Goal: Information Seeking & Learning: Find specific fact

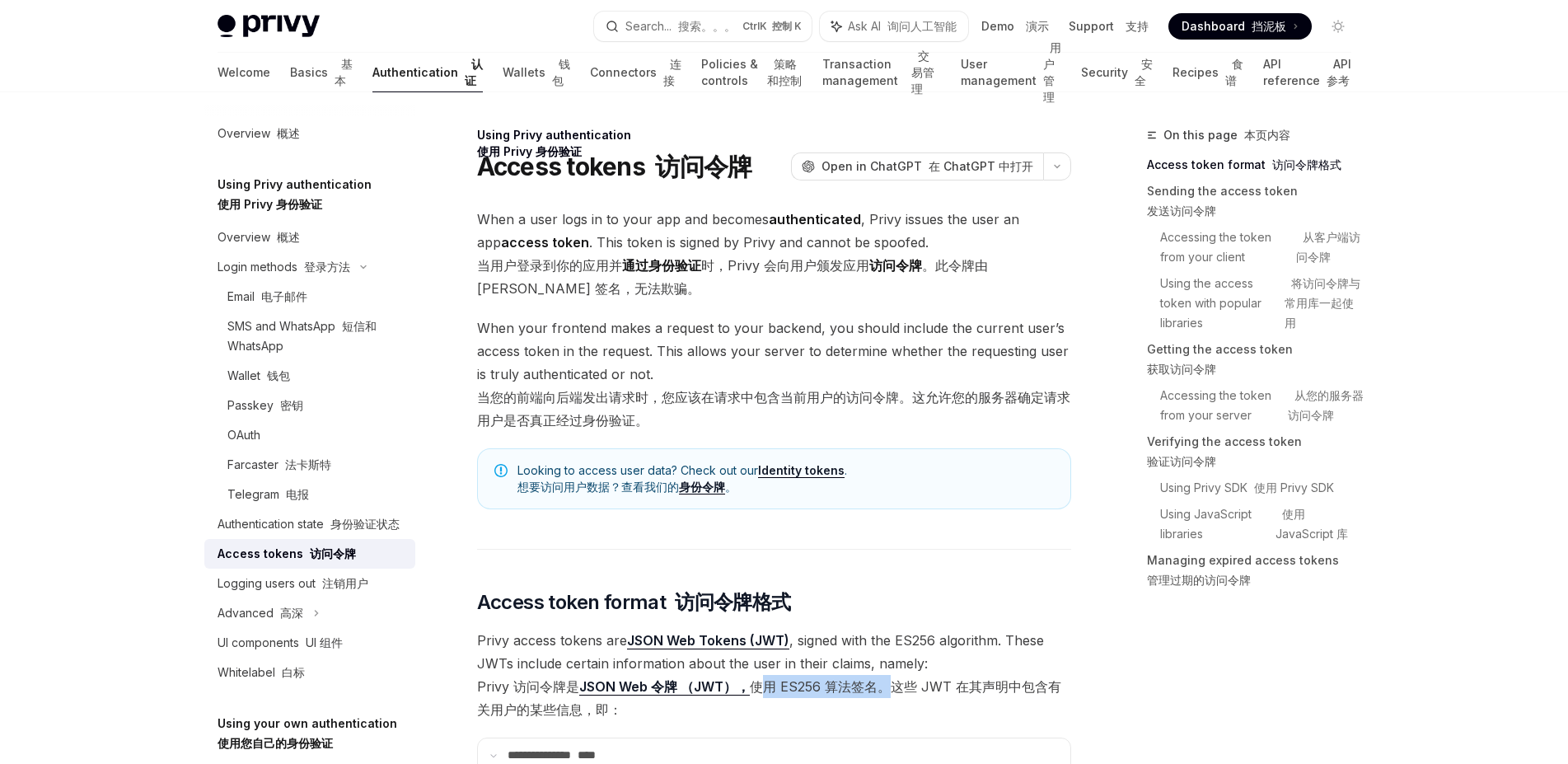
scroll to position [166, 0]
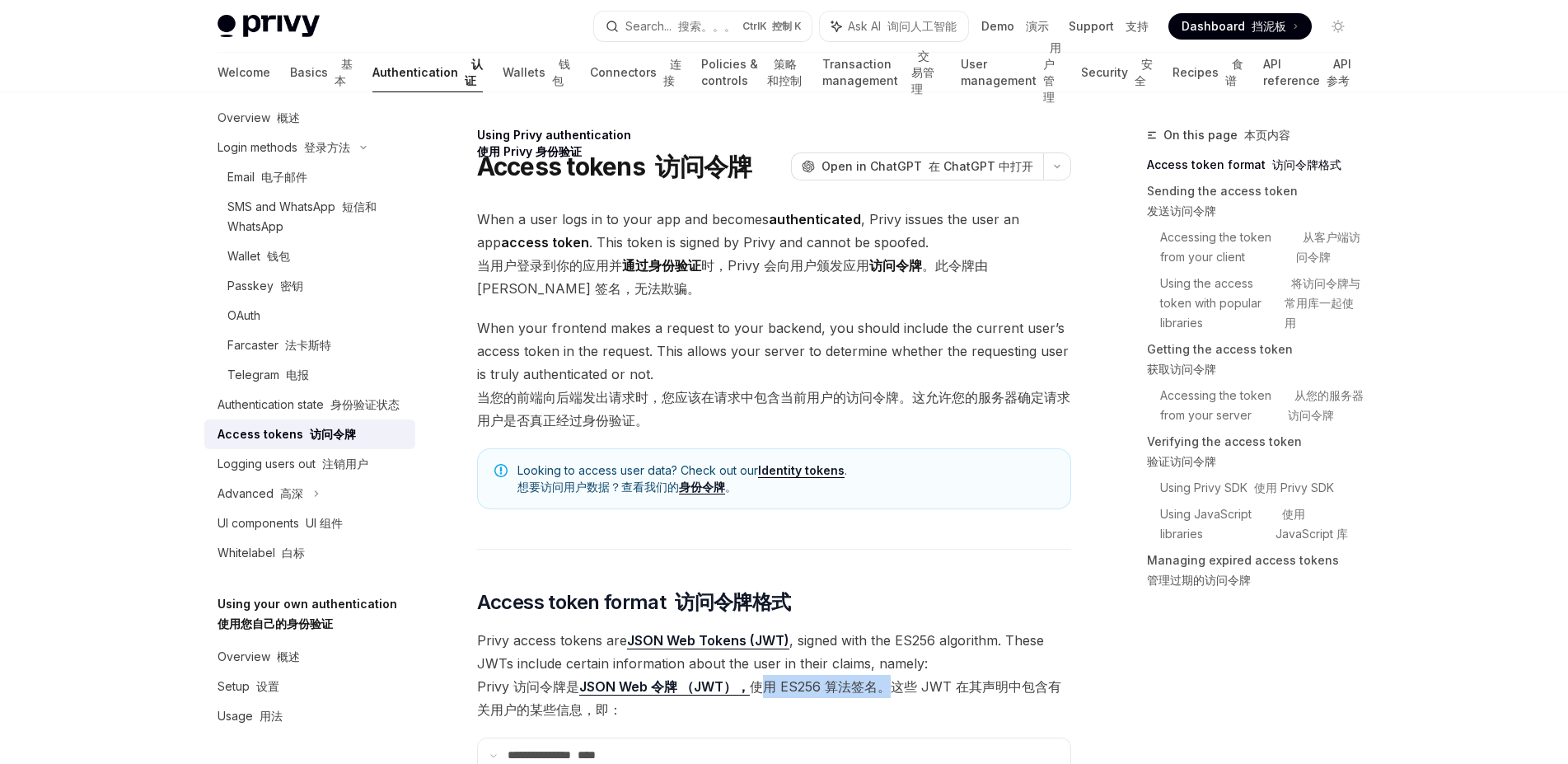
click at [303, 426] on font at bounding box center [307, 433] width 7 height 14
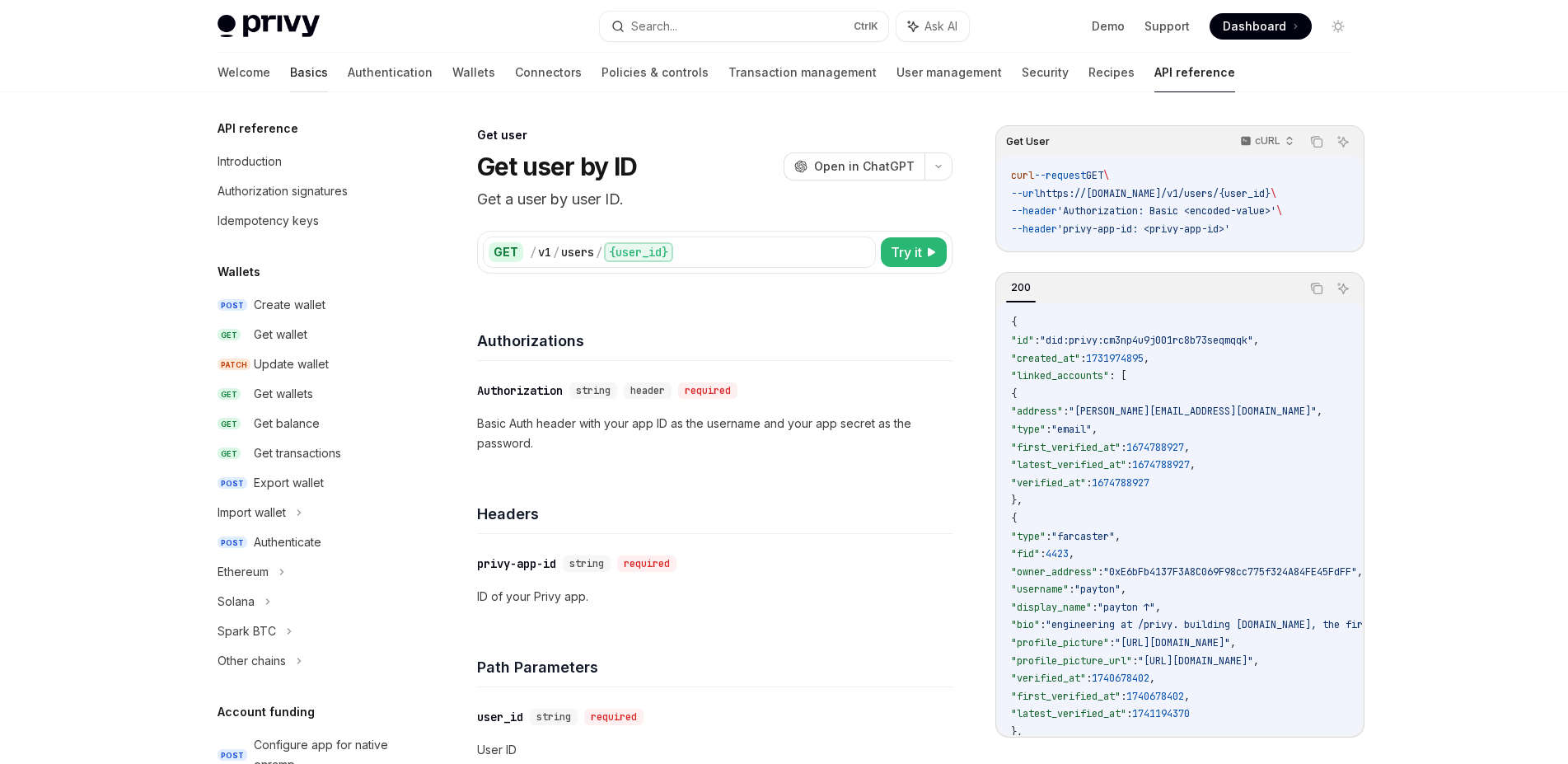
click at [290, 76] on link "Basics" at bounding box center [309, 73] width 38 height 40
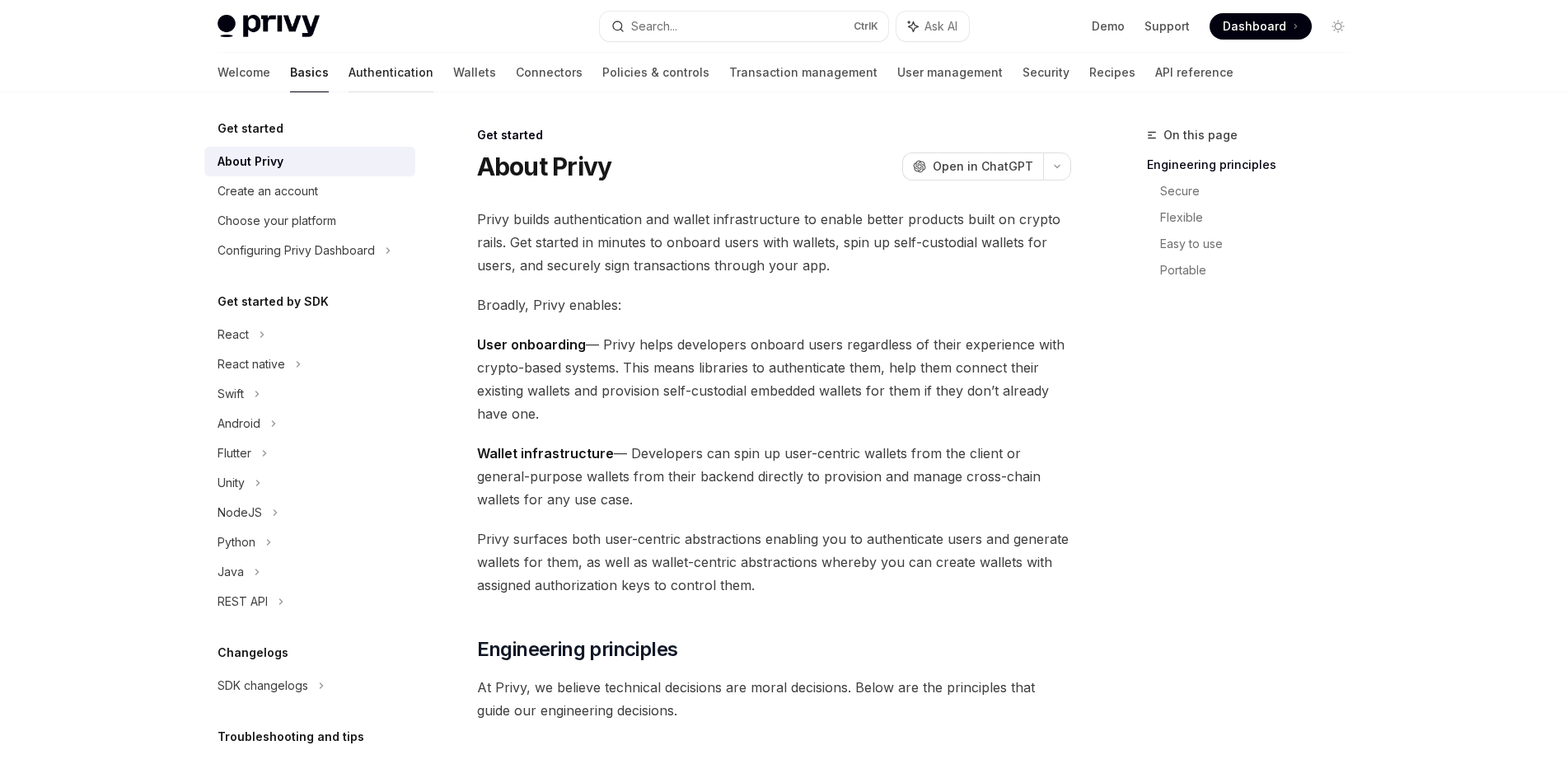
click at [349, 79] on link "Authentication" at bounding box center [391, 73] width 85 height 40
type textarea "*"
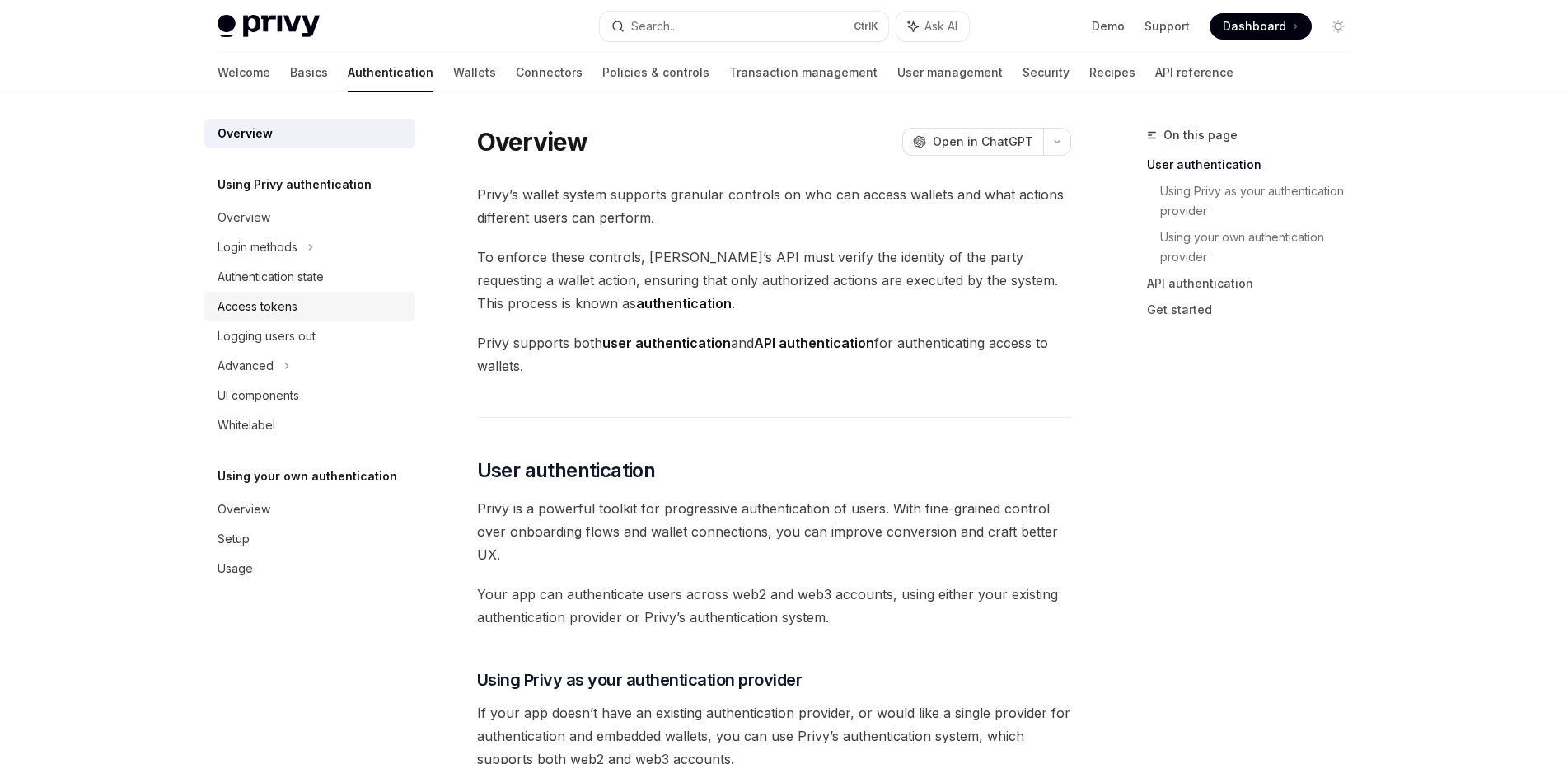
click at [250, 306] on div "Access tokens" at bounding box center [257, 306] width 80 height 20
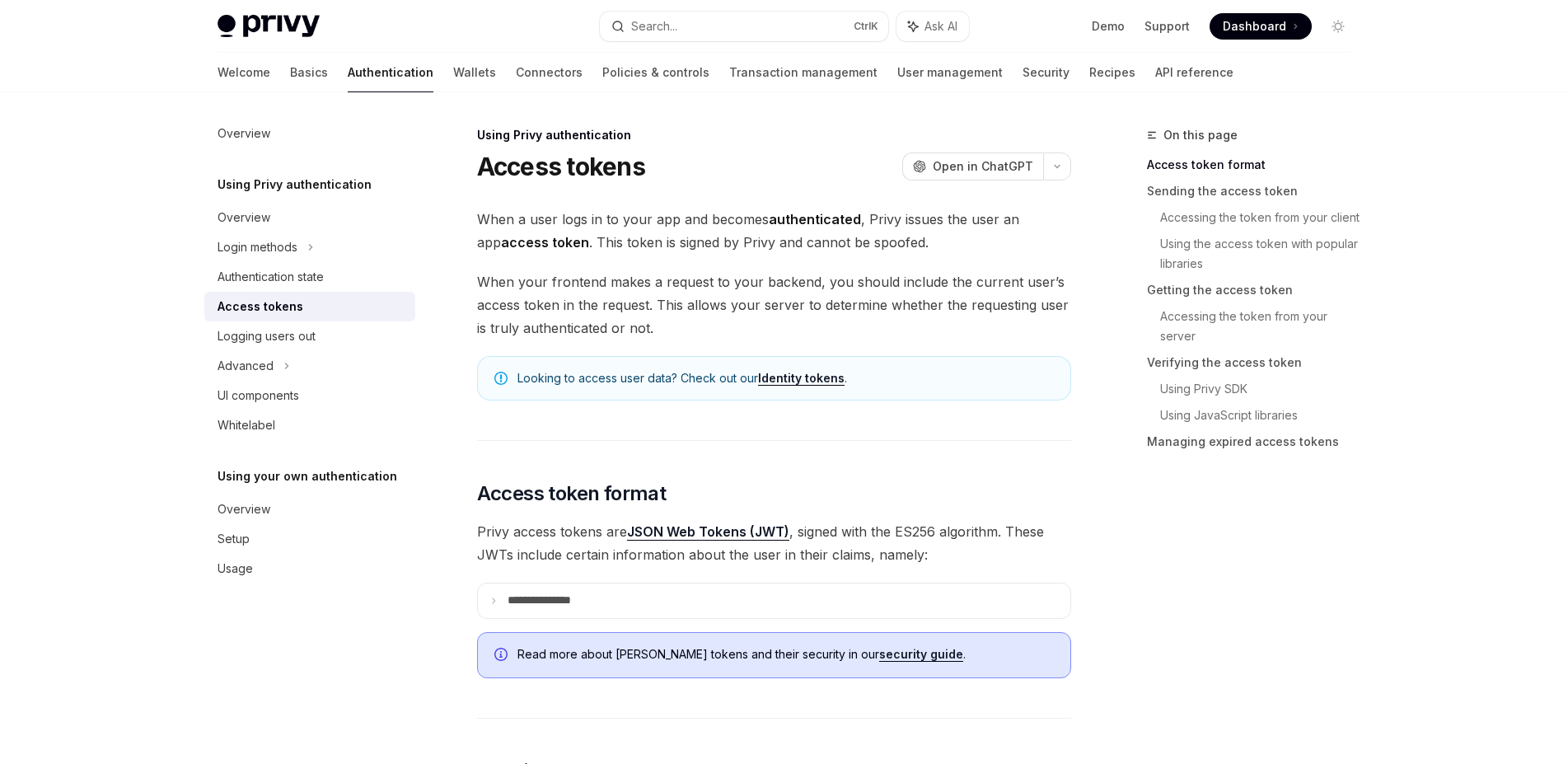
scroll to position [208, 0]
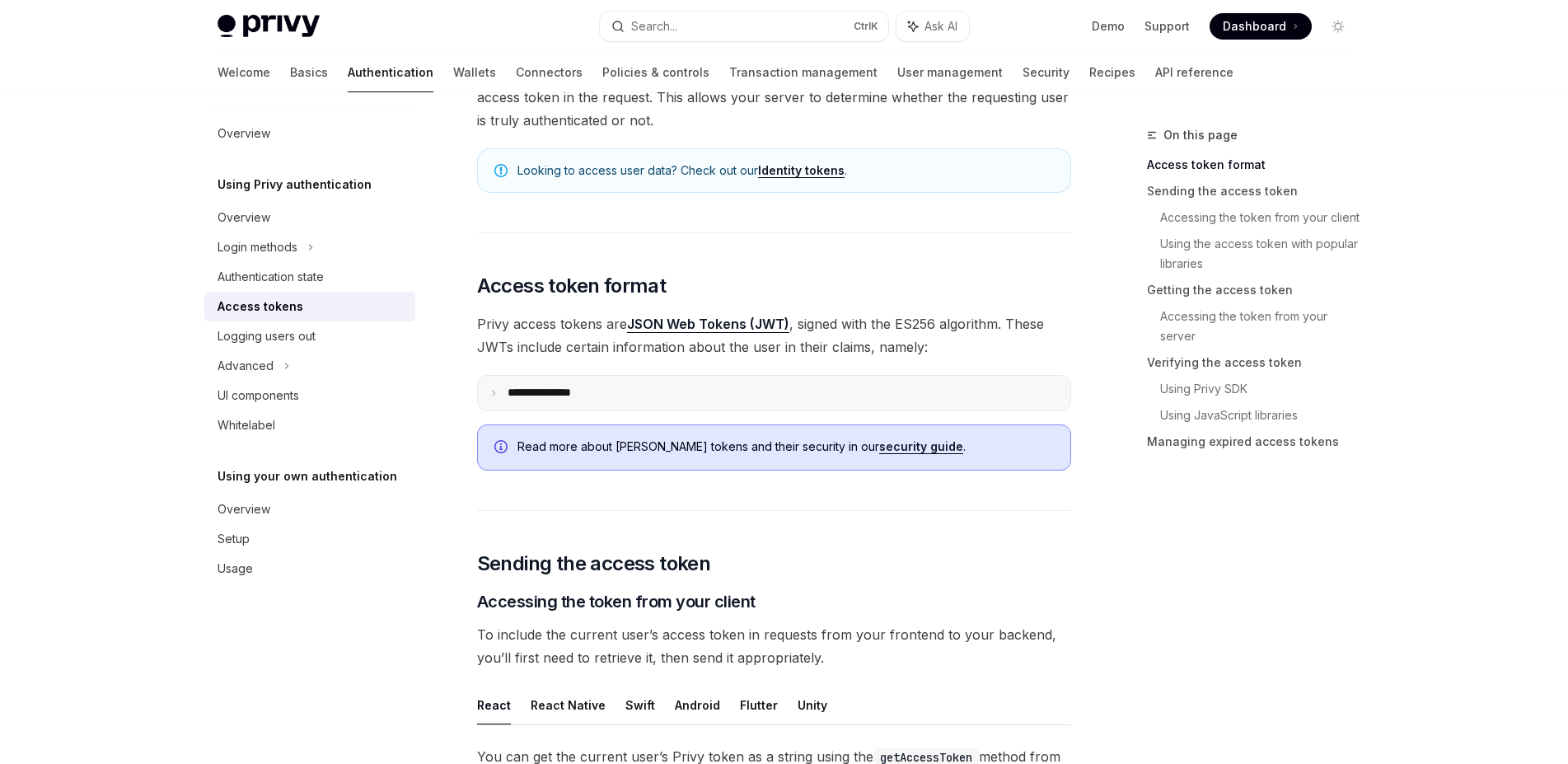
click at [483, 400] on summary "**********" at bounding box center [775, 393] width 592 height 35
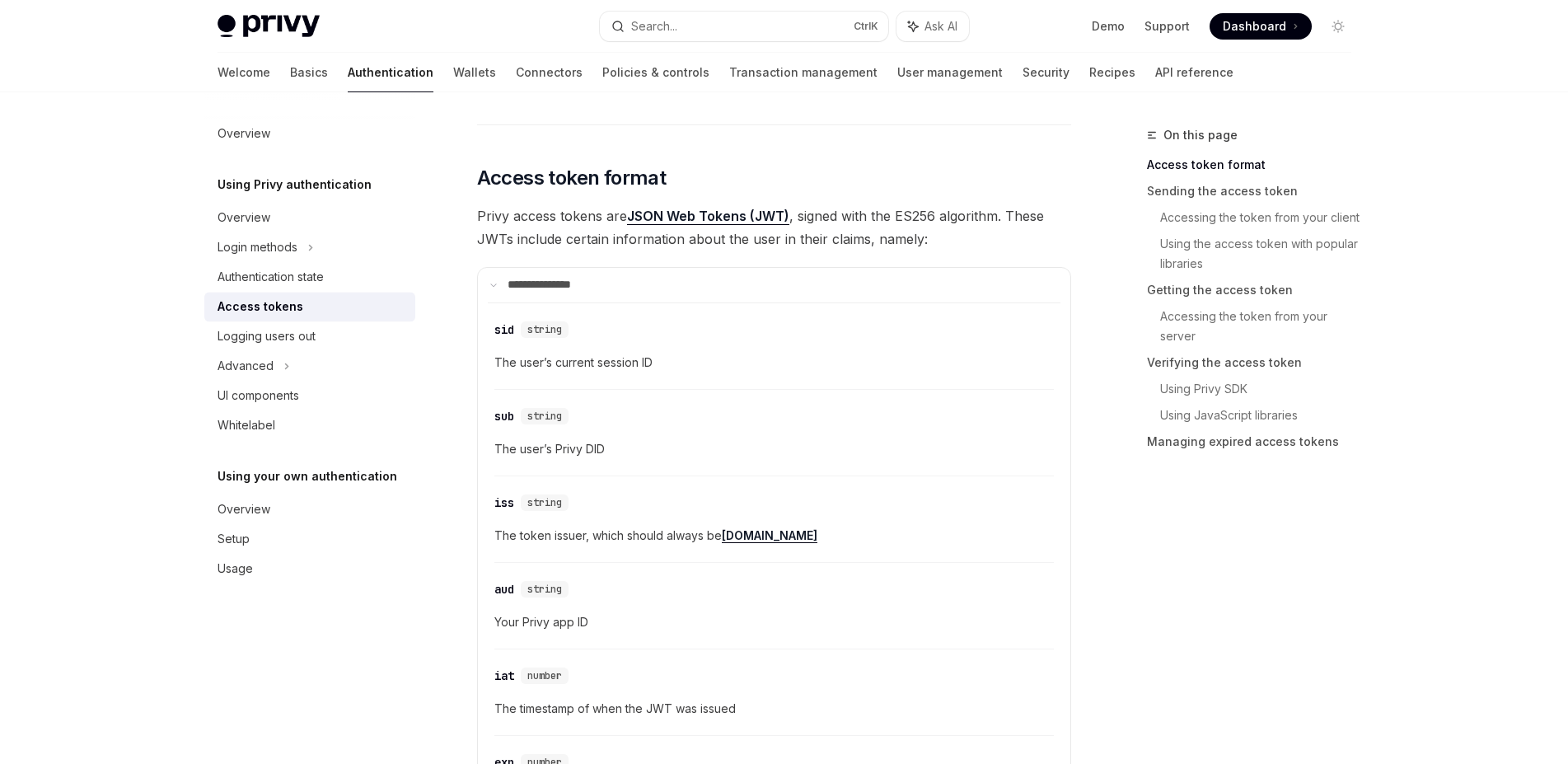
scroll to position [312, 0]
click at [496, 290] on icon at bounding box center [494, 289] width 9 height 9
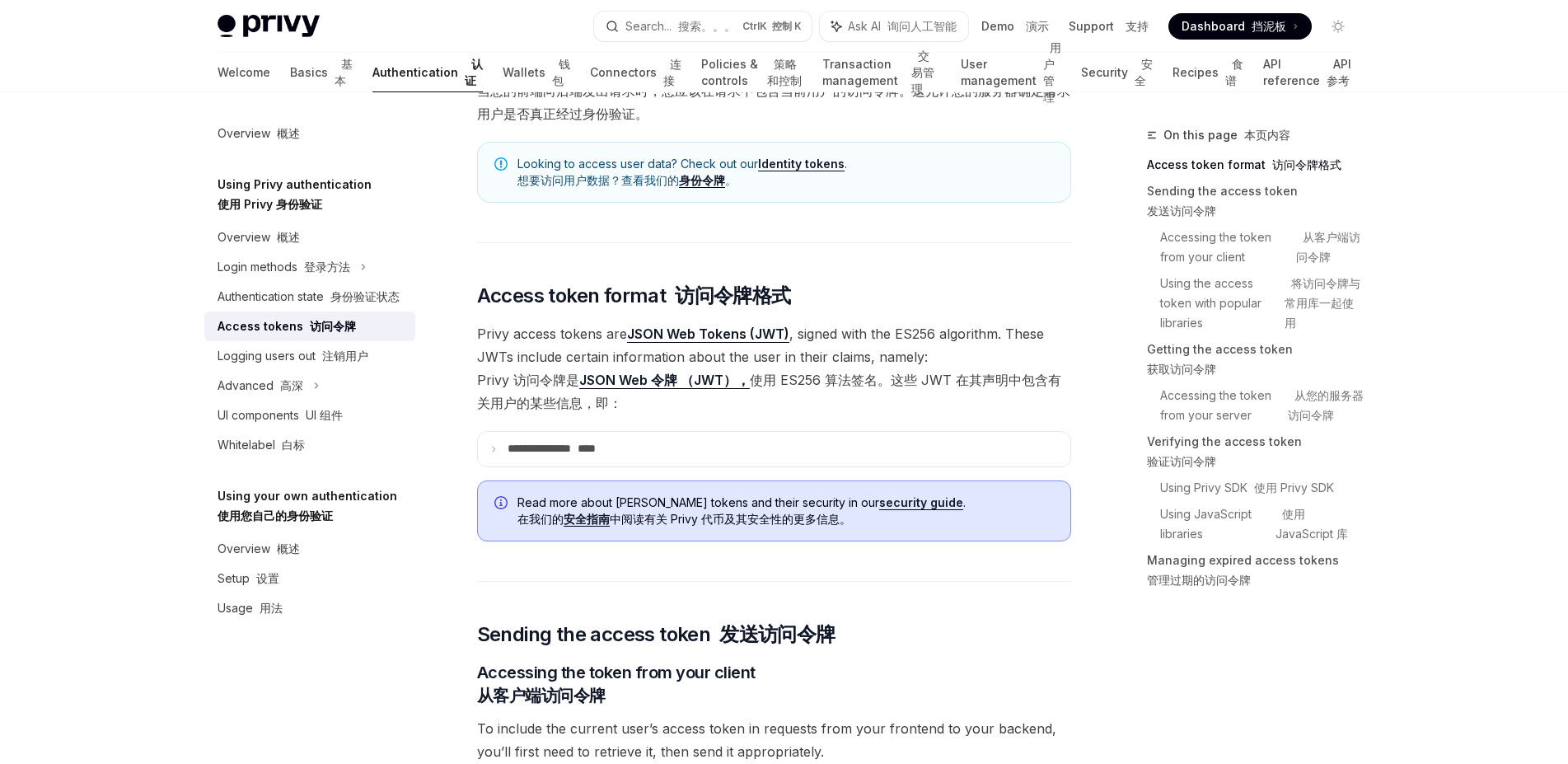
scroll to position [415, 0]
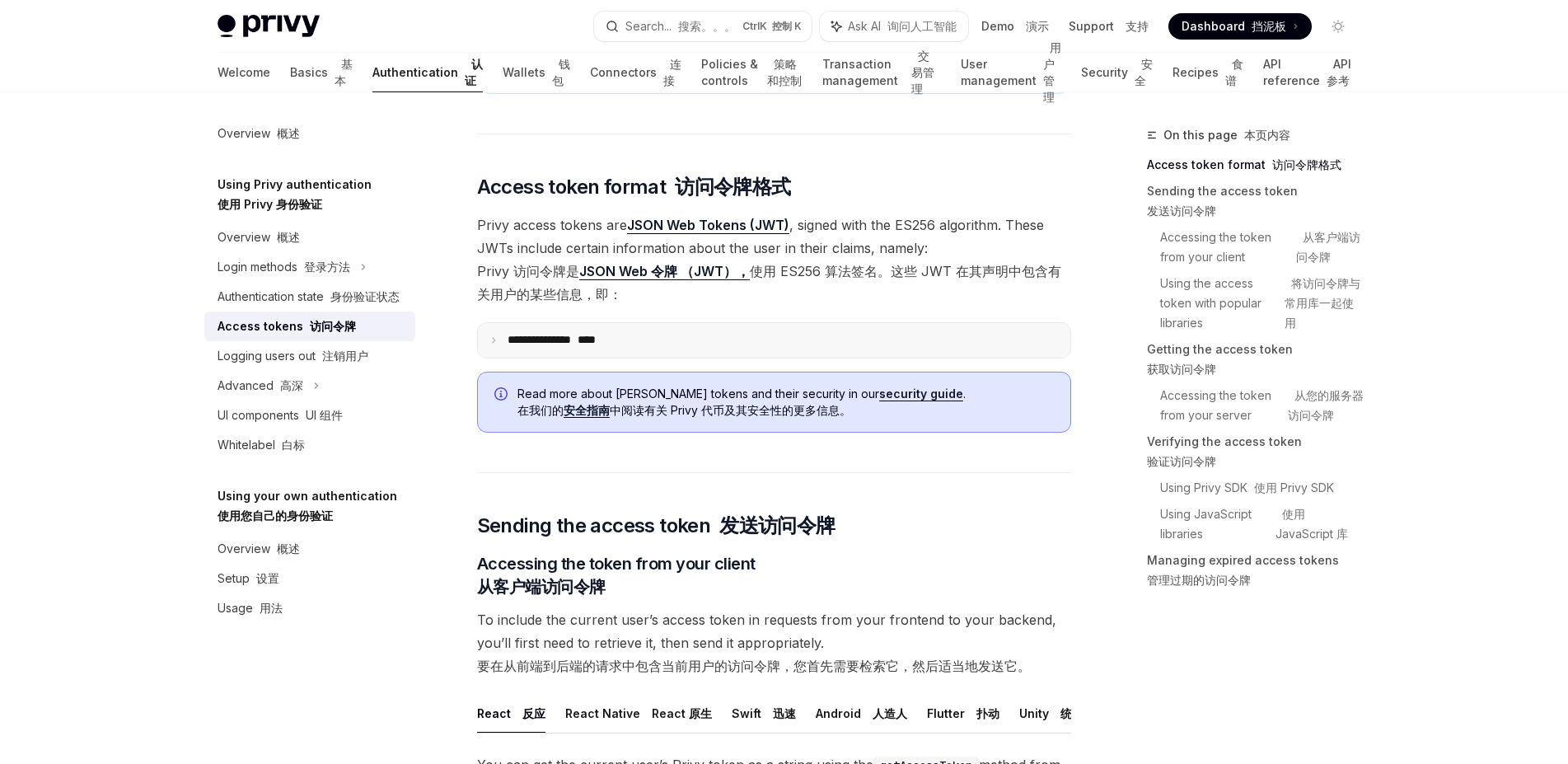
drag, startPoint x: 496, startPoint y: 387, endPoint x: 519, endPoint y: 394, distance: 24.0
click at [501, 357] on summary "**********" at bounding box center [775, 340] width 592 height 35
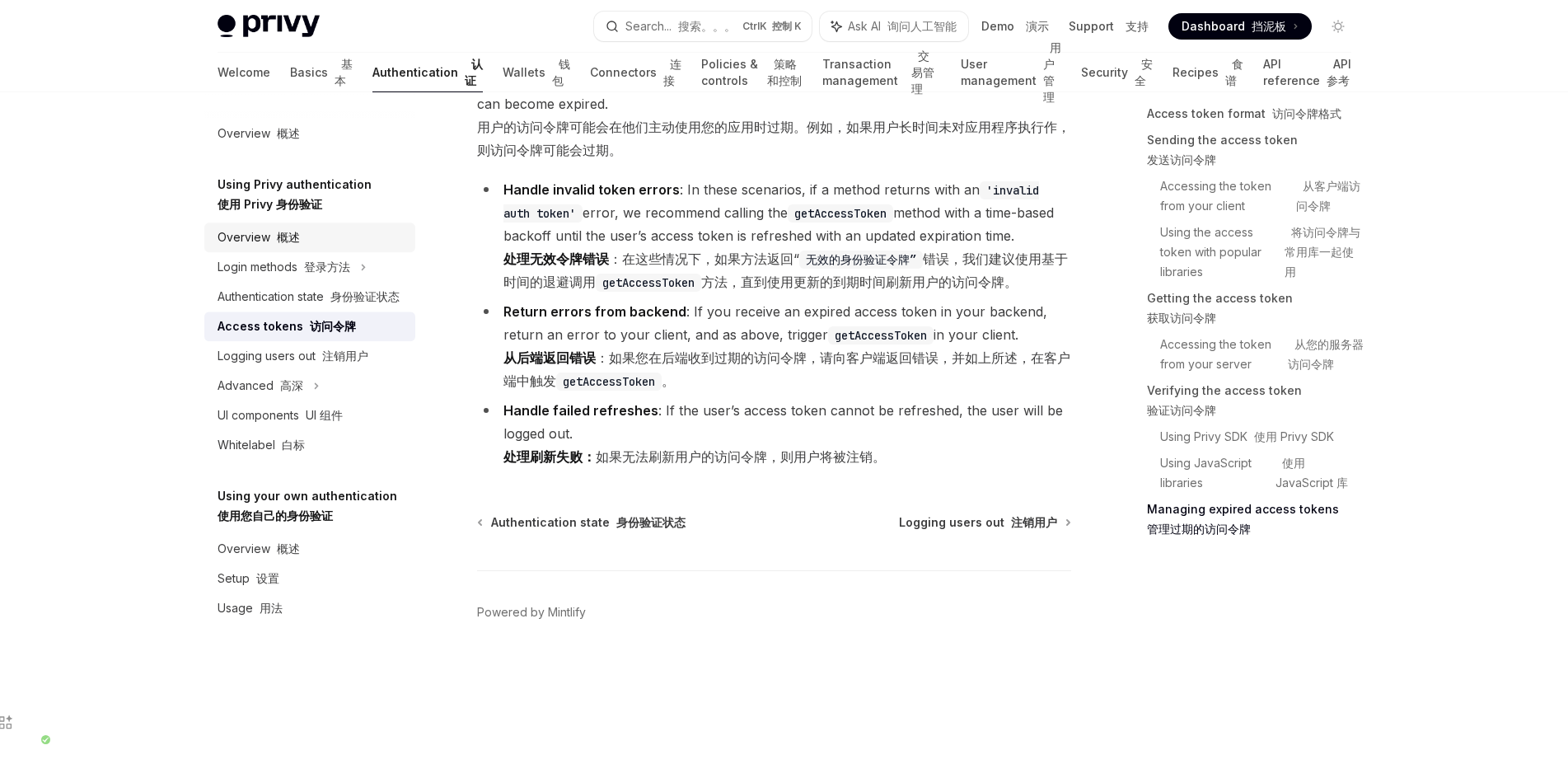
scroll to position [6323, 0]
click at [281, 211] on font "使用 Privy 身份验证" at bounding box center [269, 204] width 104 height 14
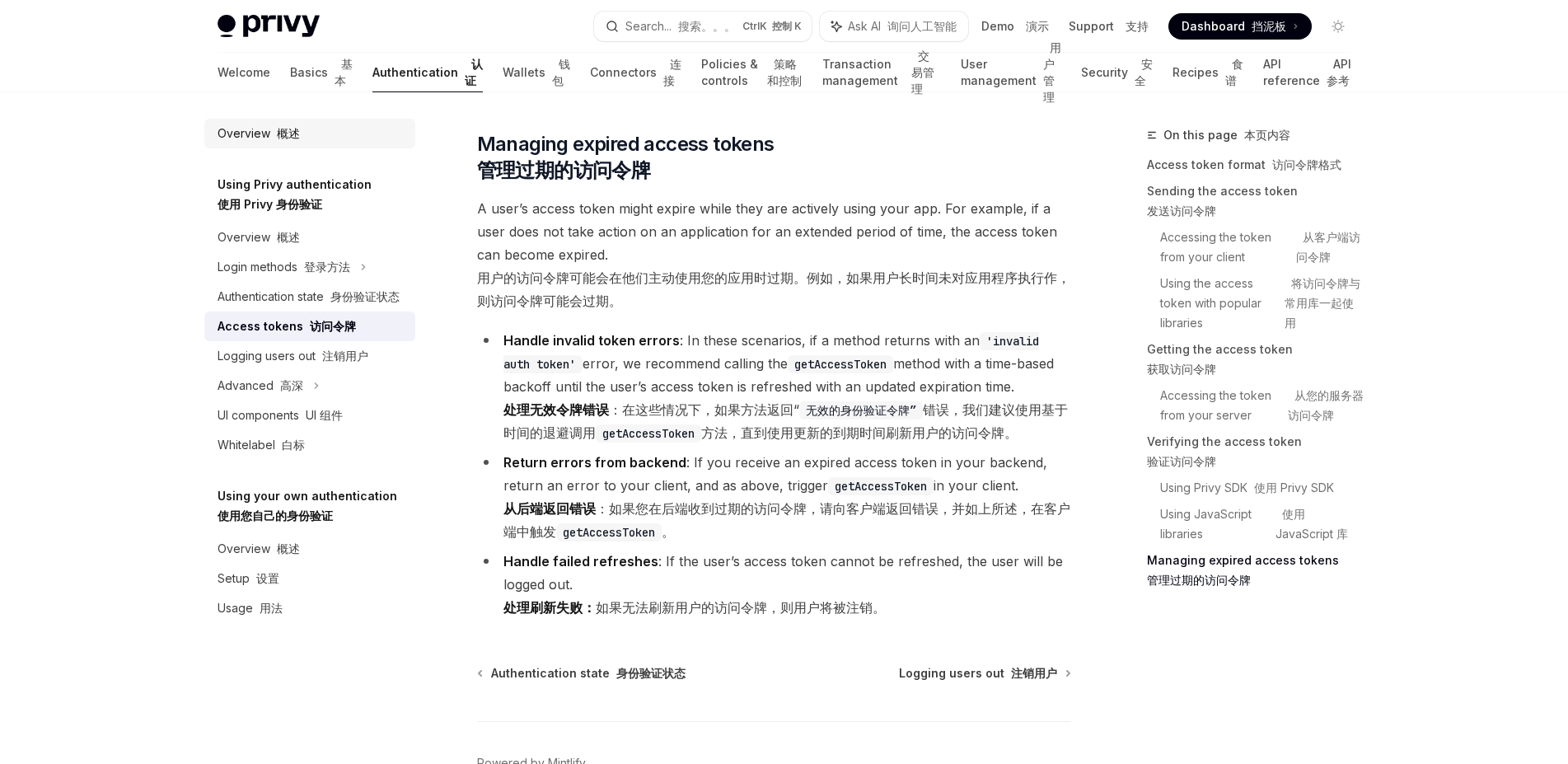
click at [250, 126] on div "Overview 概述" at bounding box center [258, 133] width 82 height 20
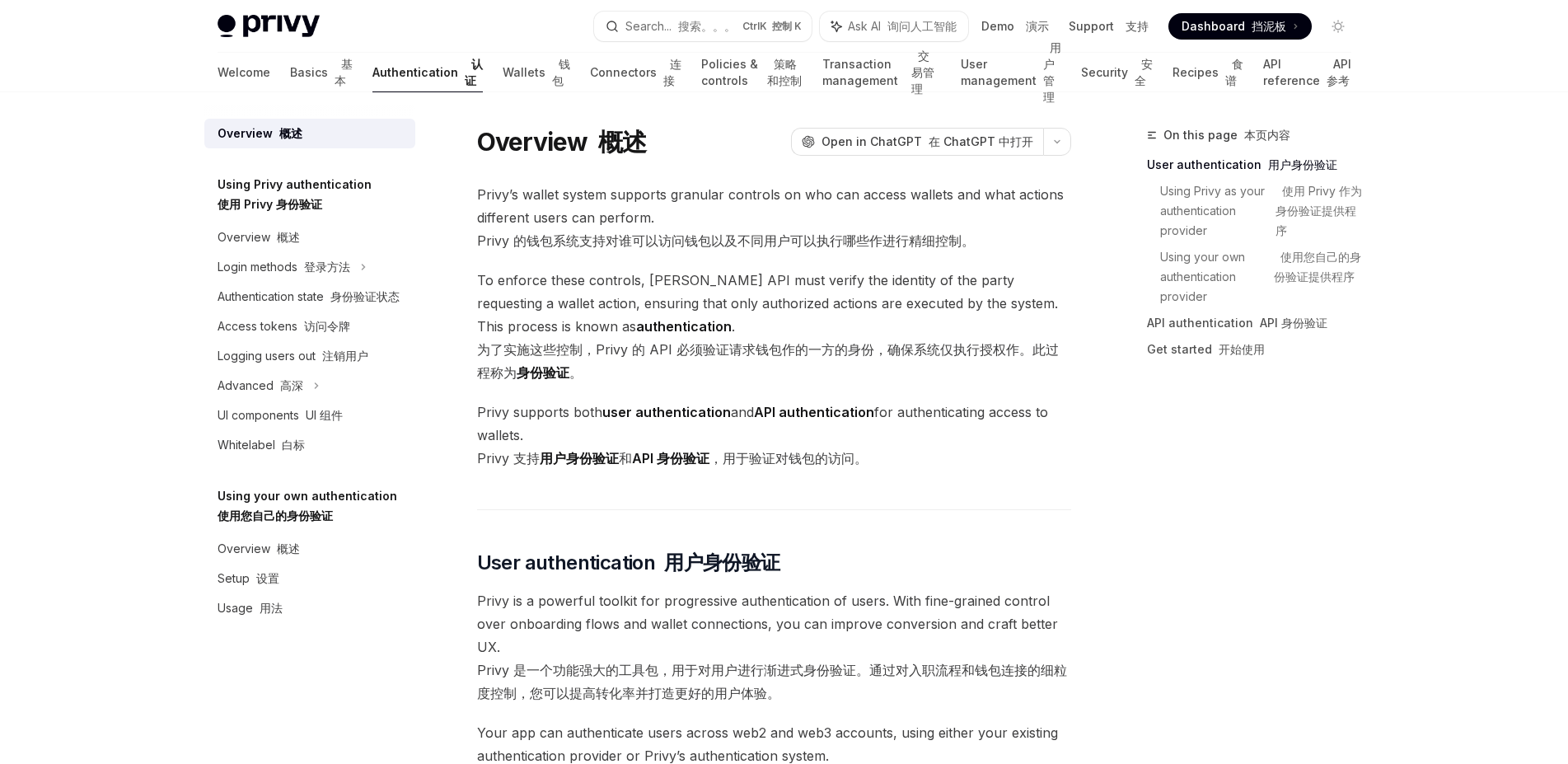
click at [260, 247] on div "Overview 概述" at bounding box center [258, 237] width 82 height 20
type textarea "*"
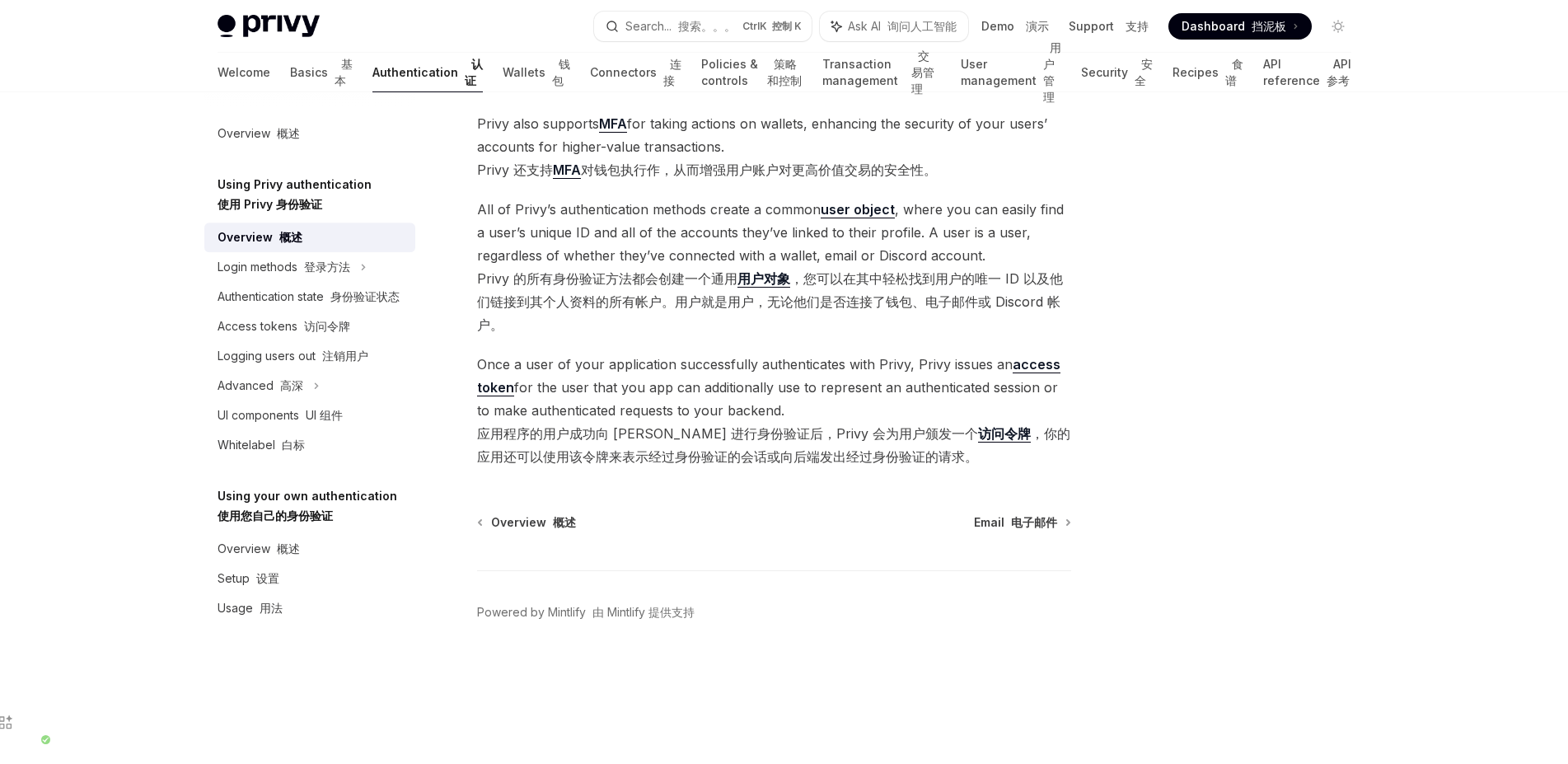
scroll to position [727, 0]
click at [978, 443] on link "访问令牌" at bounding box center [1004, 433] width 53 height 17
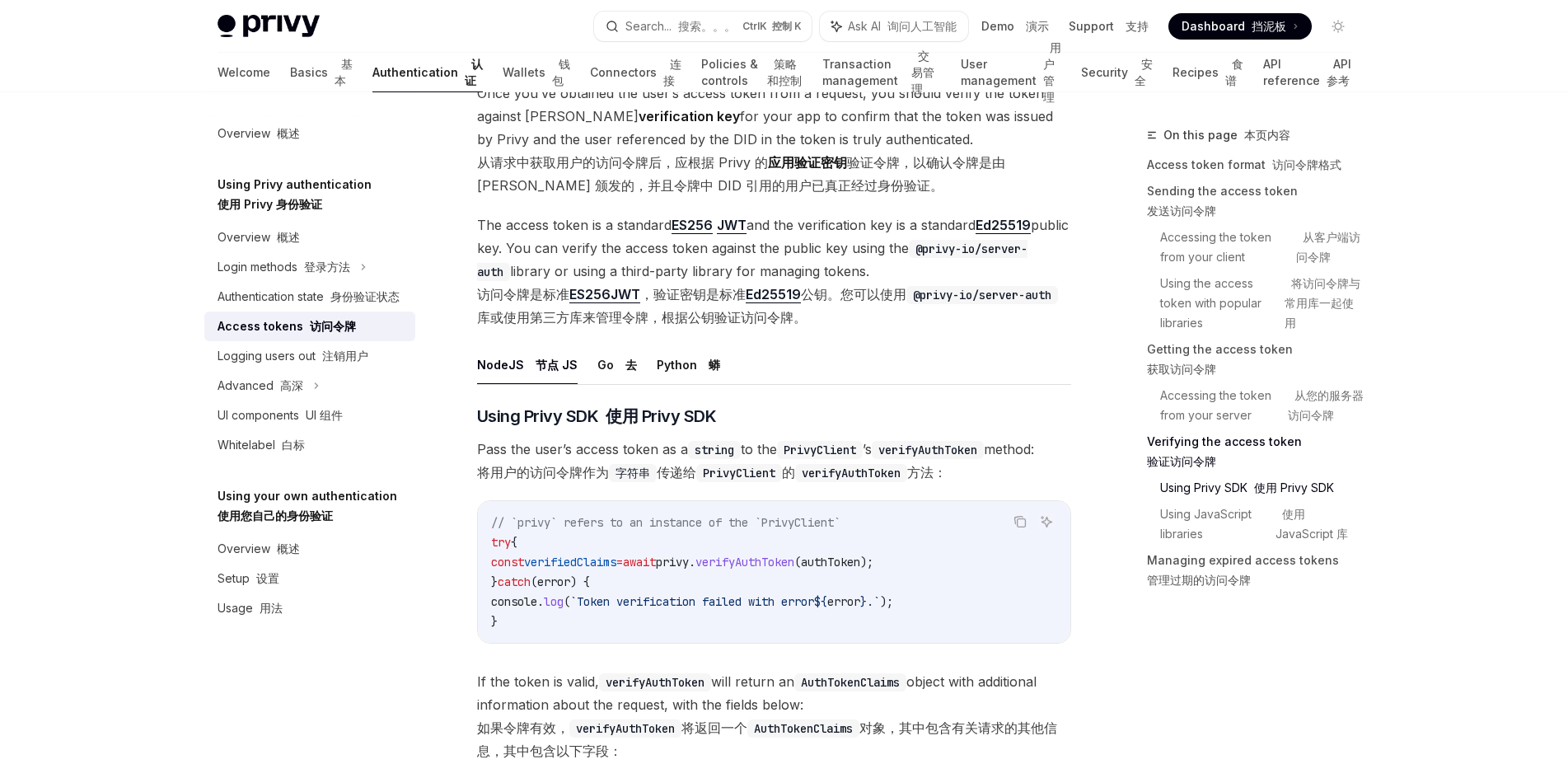
scroll to position [2907, 0]
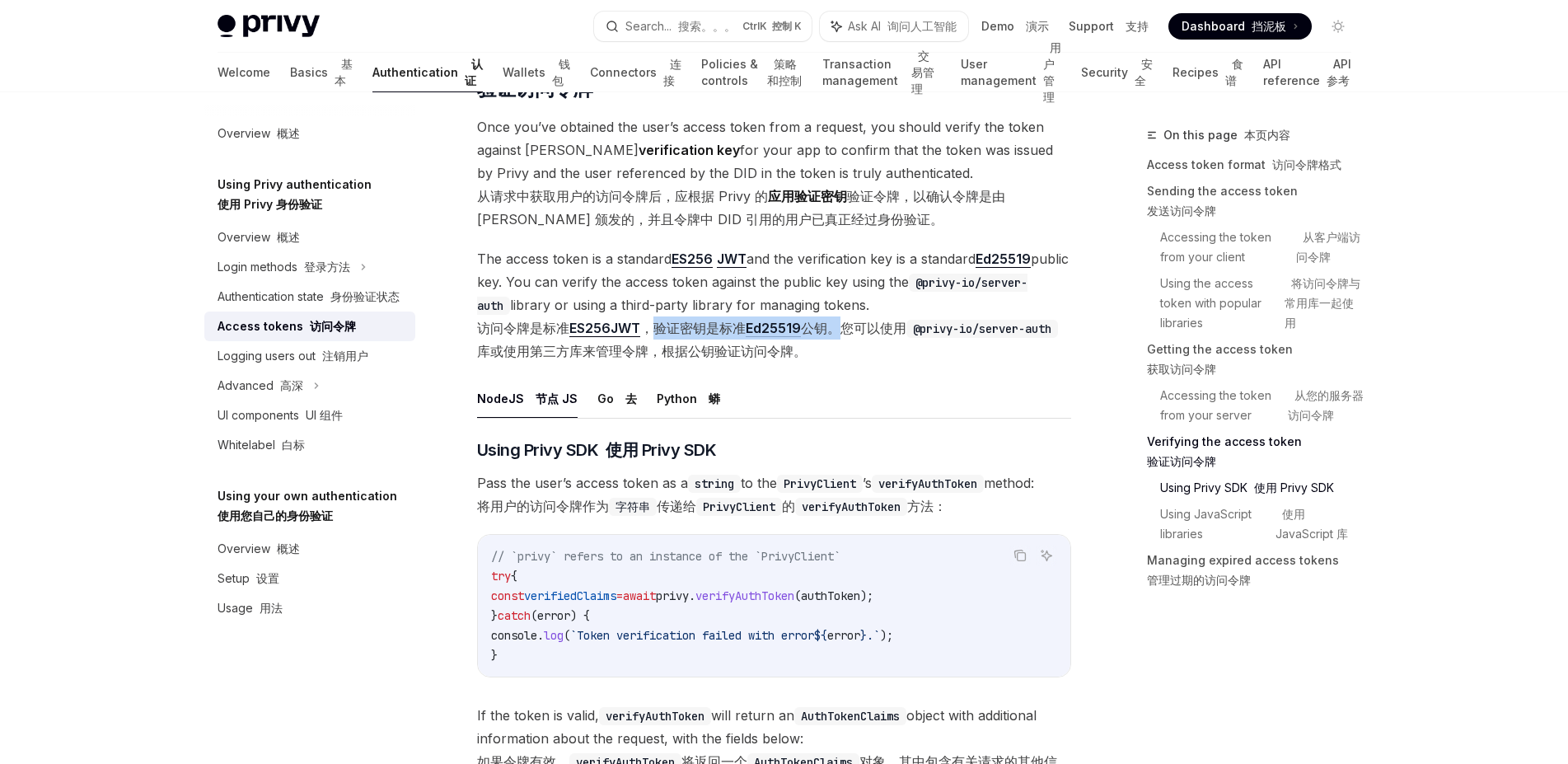
drag, startPoint x: 661, startPoint y: 592, endPoint x: 836, endPoint y: 590, distance: 175.0
click at [836, 359] on font "访问令牌是标准 ES256 JWT ，验证密钥是标准 Ed25519 公钥。您可以使用 @privy-io/server-auth 库或使用第三方库来管理令牌…" at bounding box center [768, 339] width 581 height 40
copy font "验证密钥是标准 Ed25519 公钥"
click at [660, 359] on font "访问令牌是标准 ES256 JWT ，验证密钥是标准 Ed25519 公钥。您可以使用 @privy-io/server-auth 库或使用第三方库来管理令牌…" at bounding box center [768, 339] width 581 height 40
drag, startPoint x: 661, startPoint y: 590, endPoint x: 841, endPoint y: 587, distance: 180.0
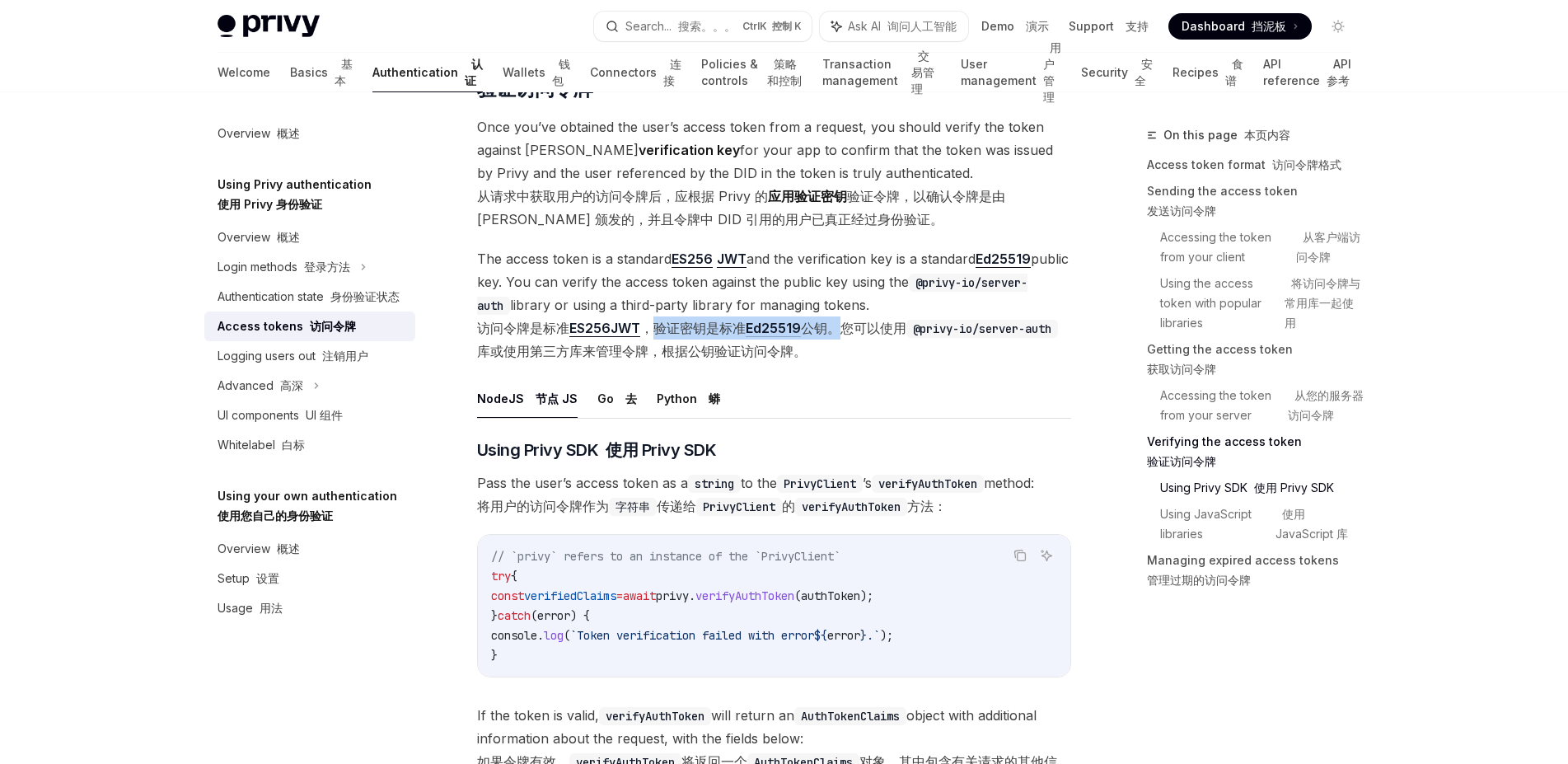
click at [841, 359] on font "访问令牌是标准 ES256 JWT ，验证密钥是标准 Ed25519 公钥。您可以使用 @privy-io/server-auth 库或使用第三方库来管理令牌…" at bounding box center [768, 339] width 581 height 40
click at [985, 363] on span "The access token is a standard ES256 JWT and the verification key is a standard…" at bounding box center [775, 305] width 594 height 116
drag, startPoint x: 724, startPoint y: 588, endPoint x: 1133, endPoint y: 657, distance: 414.8
click at [835, 359] on font "访问令牌是标准 ES256 JWT ，验证密钥是标准 Ed25519 公钥。您可以使用 @privy-io/server-auth 库或使用第三方库来管理令牌…" at bounding box center [768, 339] width 581 height 40
copy font "标准 Ed25519 公钥"
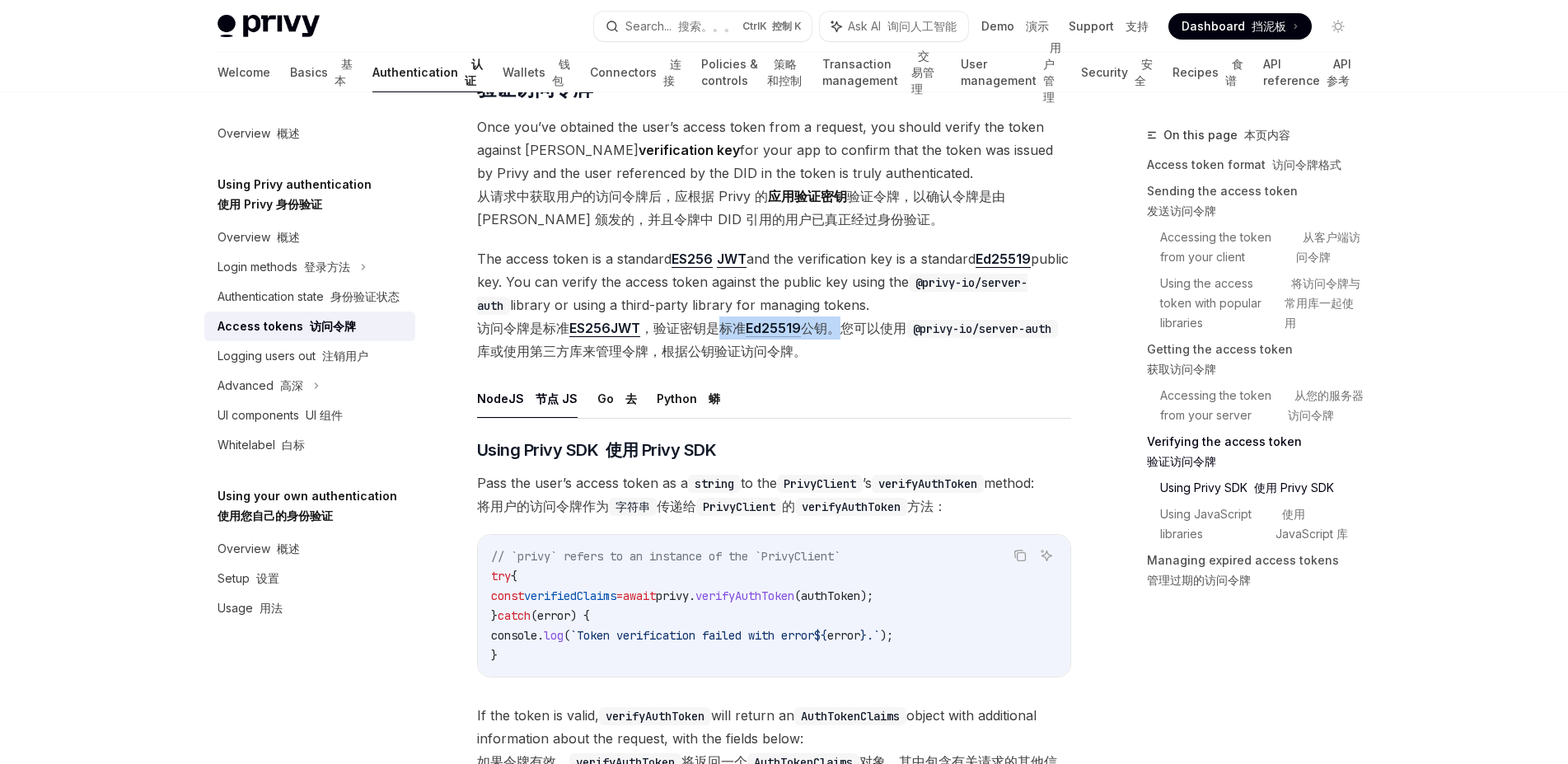
copy font "标准 Ed25519 公钥"
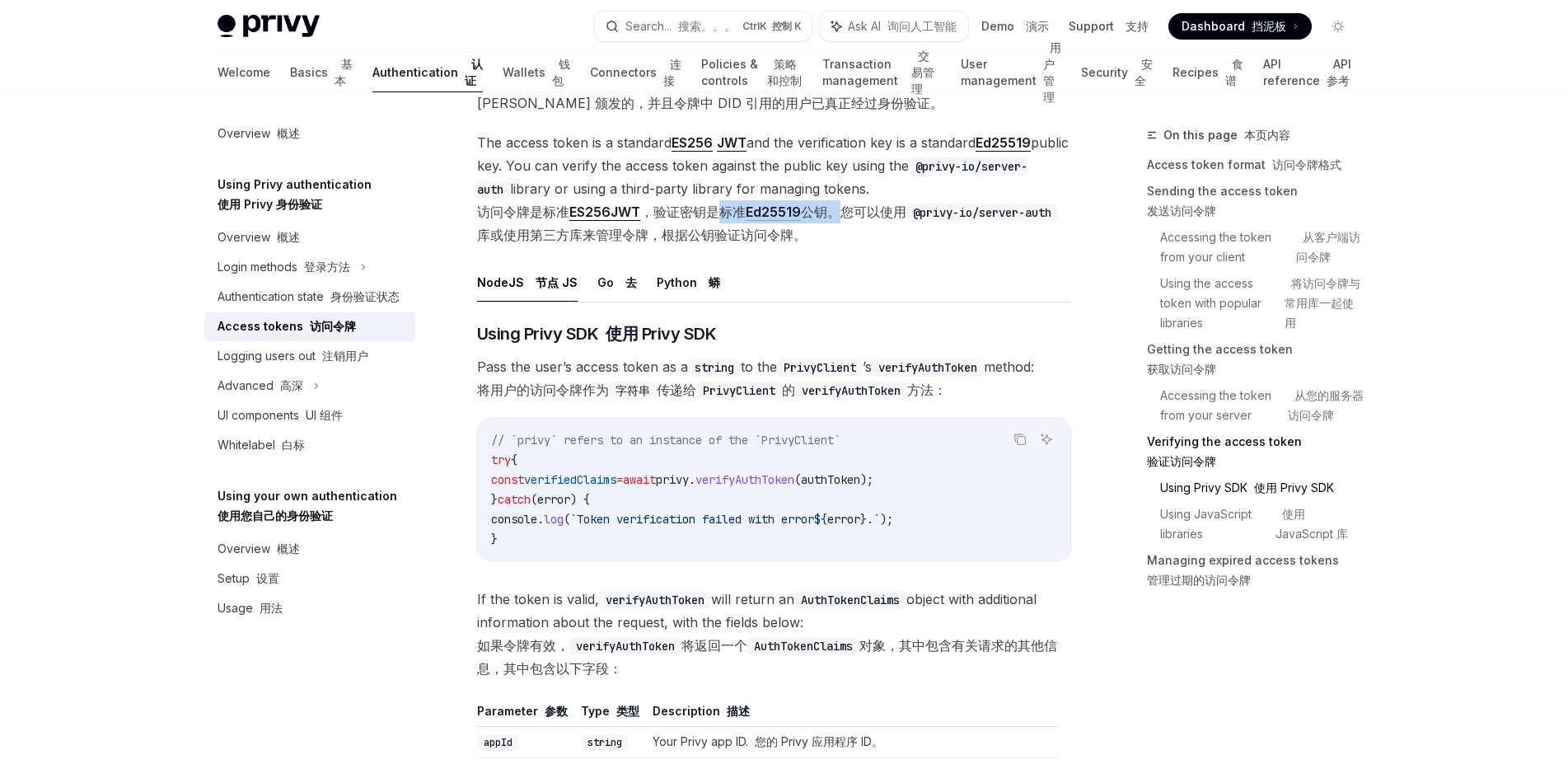
scroll to position [3115, 0]
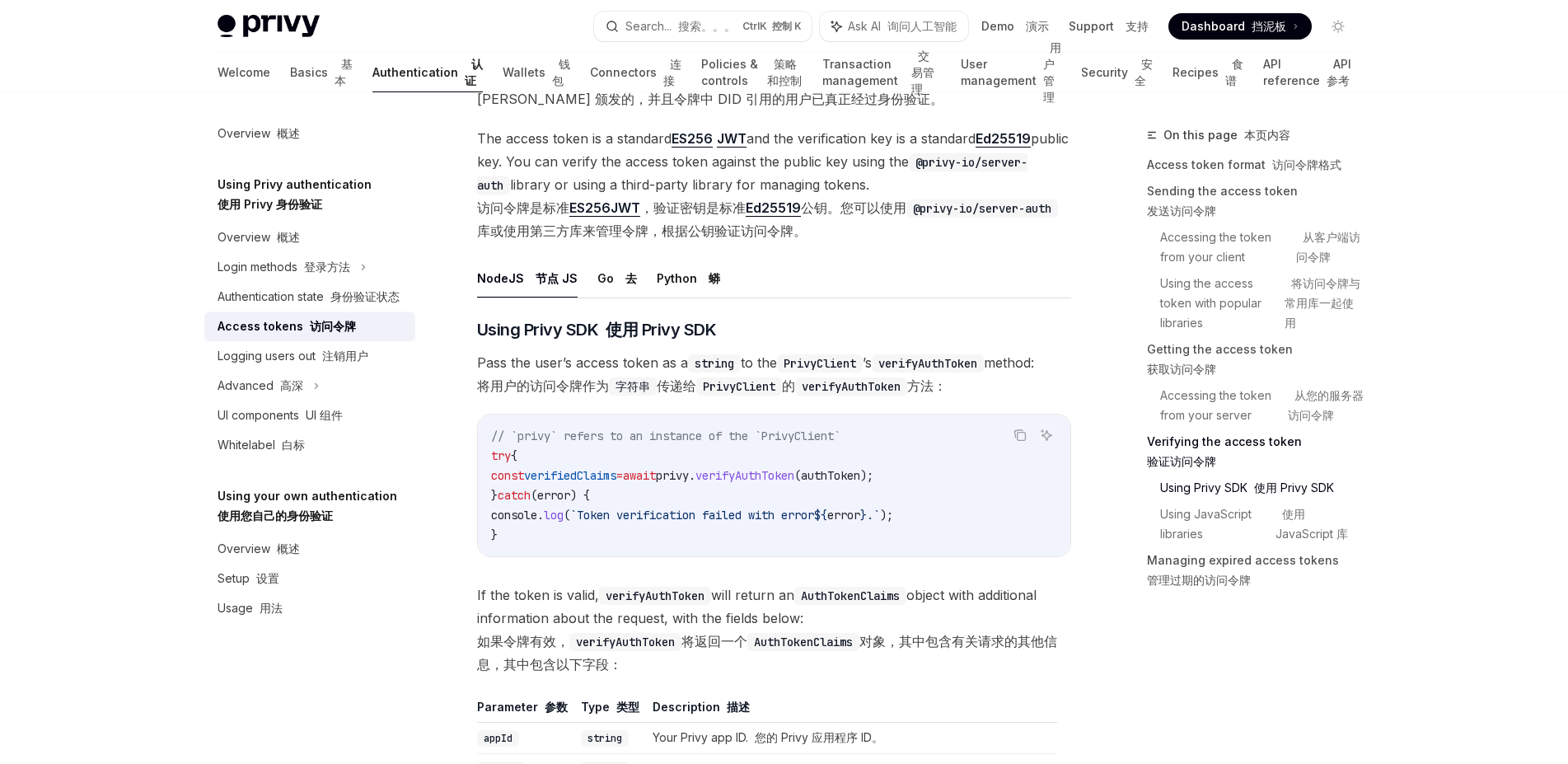
scroll to position [2907, 0]
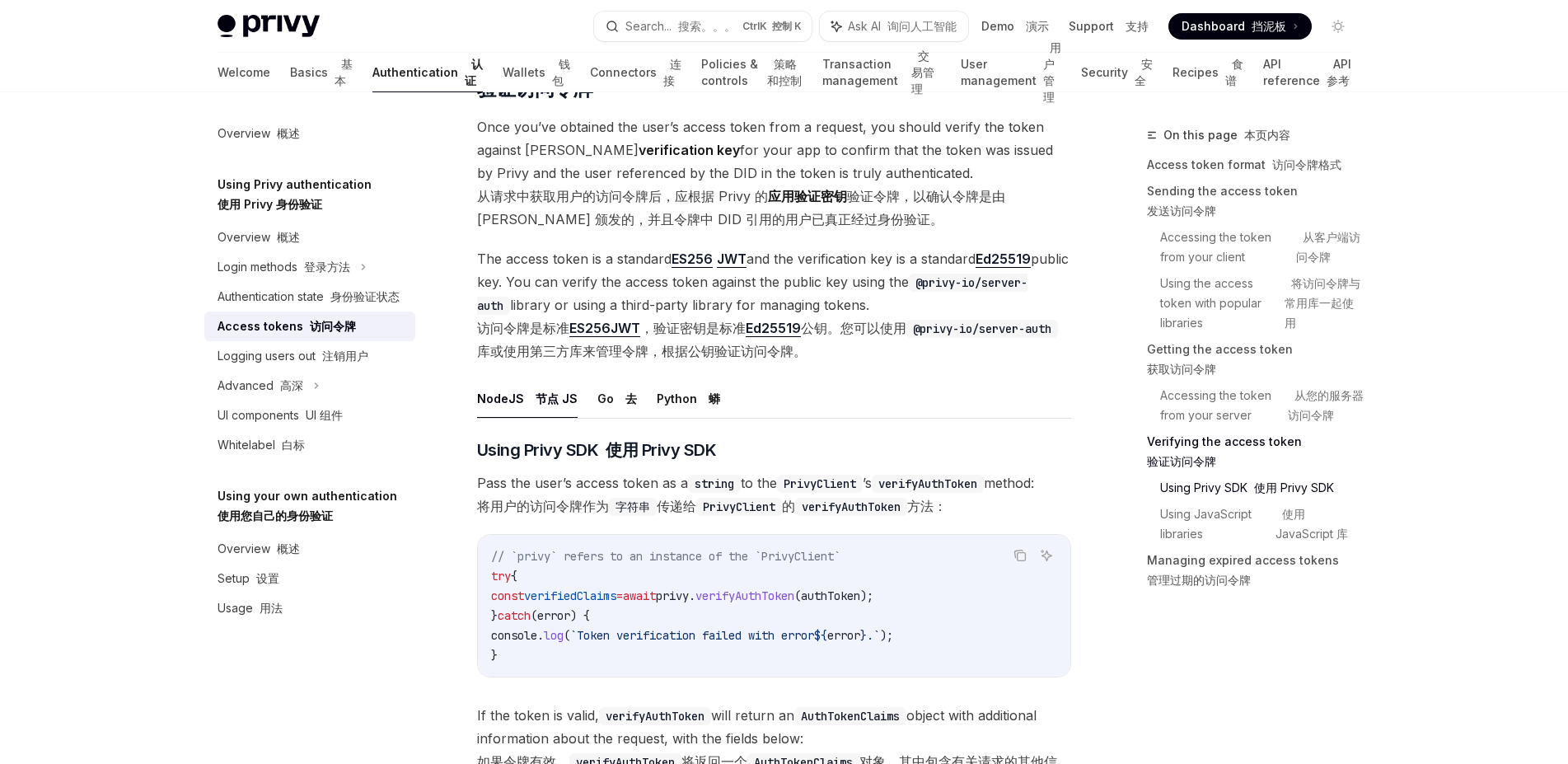
click at [762, 337] on link "Ed25519" at bounding box center [774, 328] width 55 height 17
type textarea "*"
click at [957, 641] on div "**********" at bounding box center [775, 198] width 594 height 5795
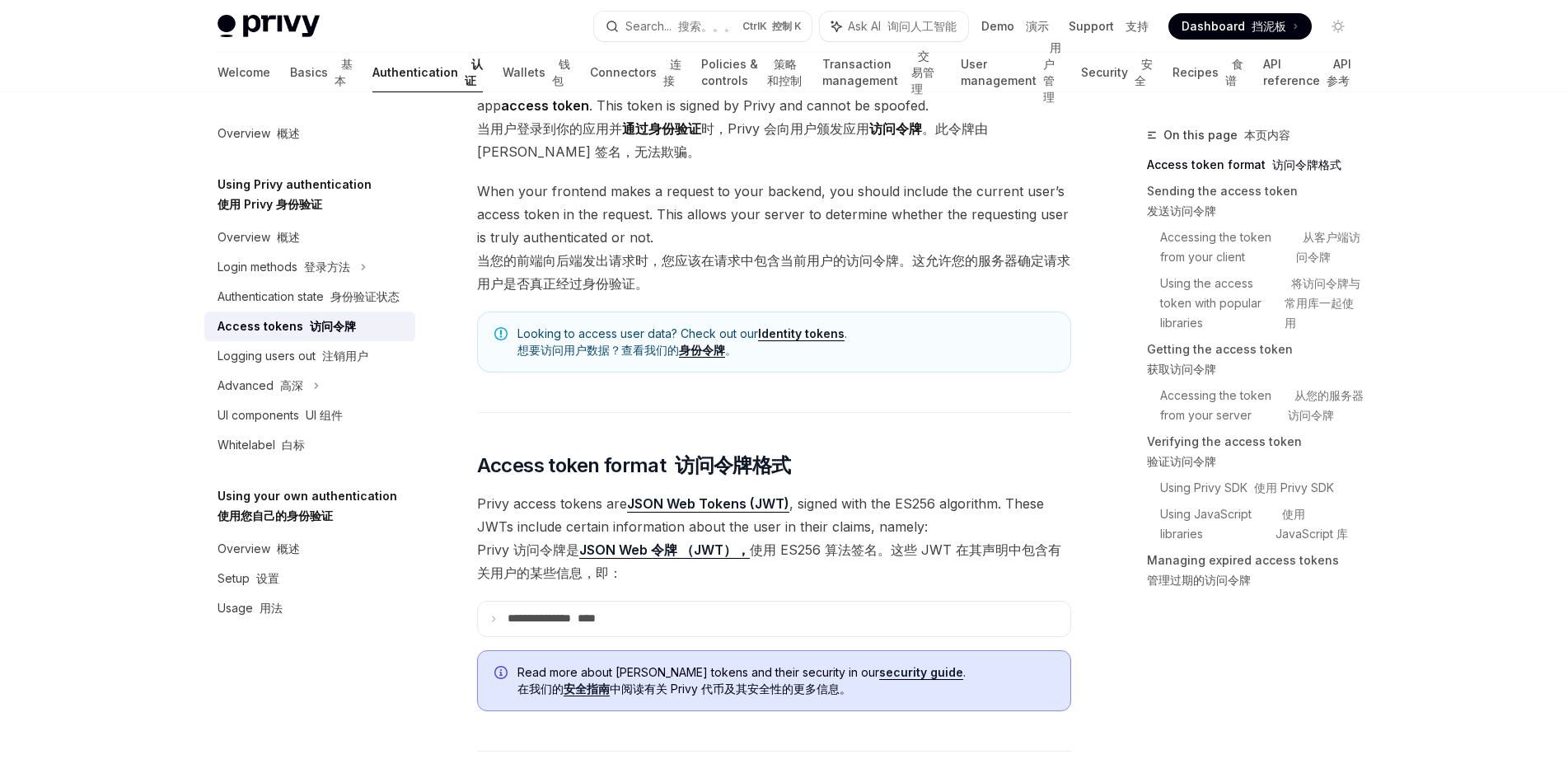
scroll to position [0, 0]
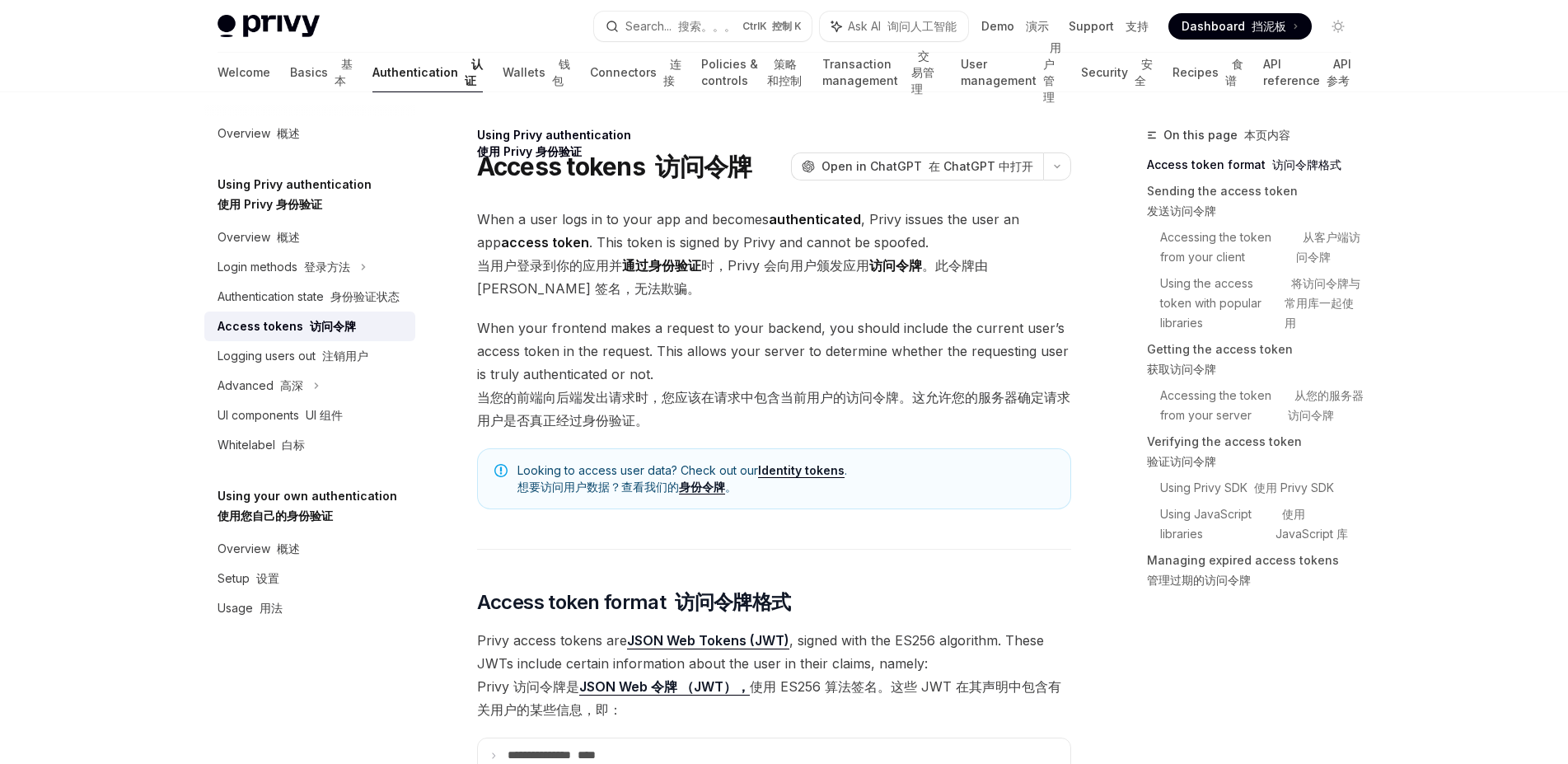
click at [1207, 27] on span "Dashboard 挡泥板" at bounding box center [1234, 26] width 104 height 16
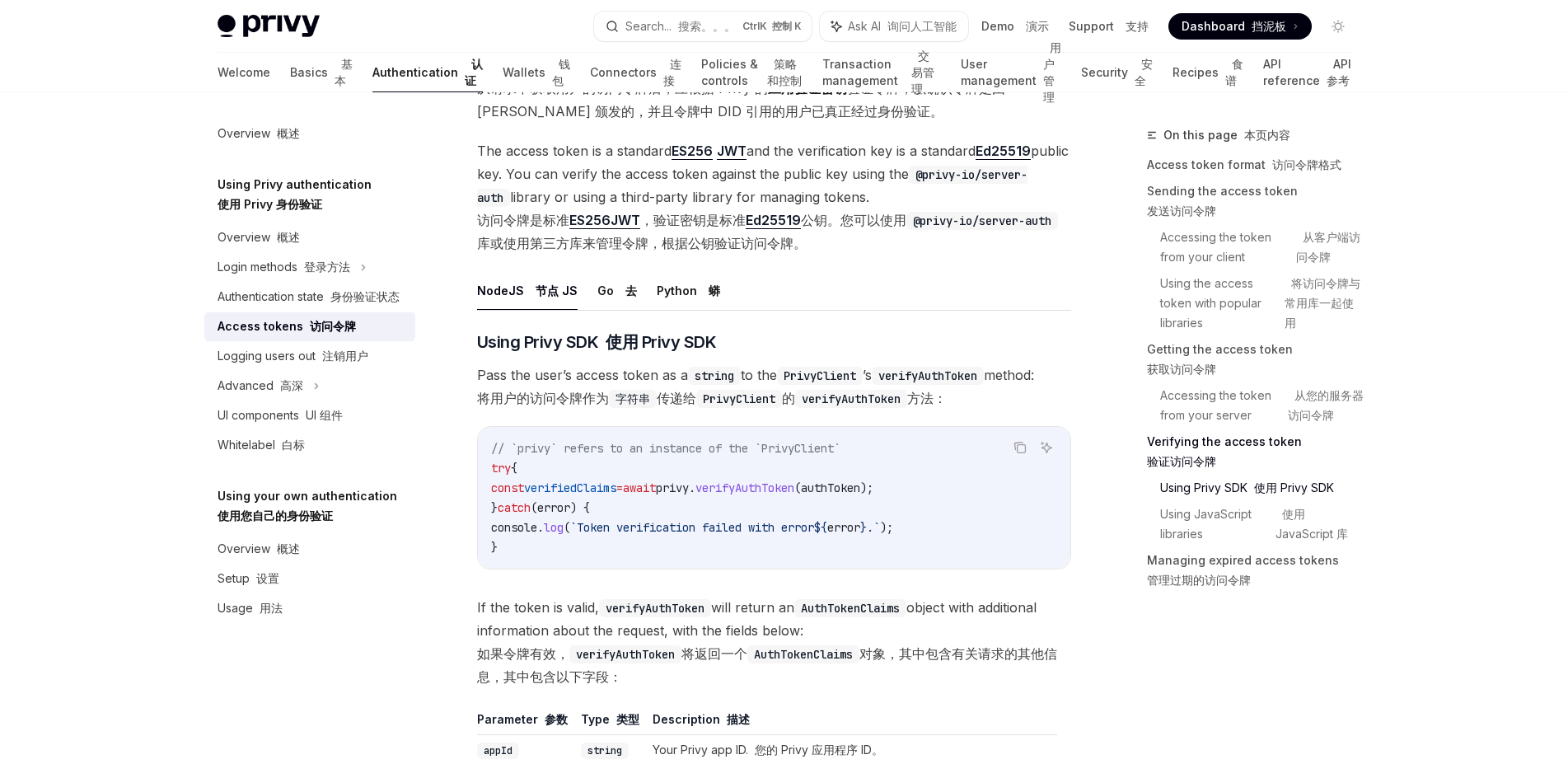
scroll to position [3115, 0]
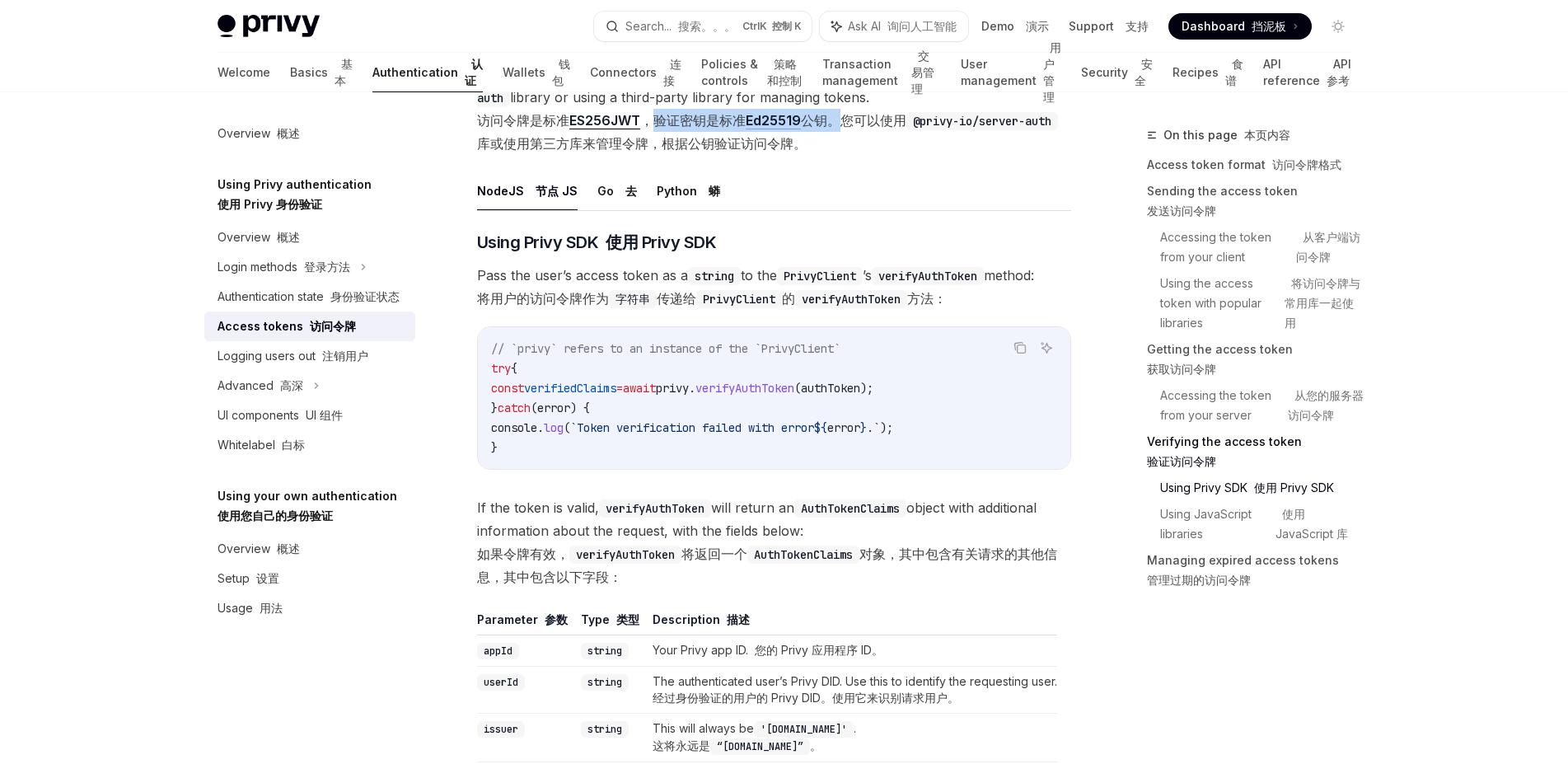
drag, startPoint x: 657, startPoint y: 385, endPoint x: 838, endPoint y: 382, distance: 181.0
click at [838, 152] on font "访问令牌是标准 ES256 JWT ，验证密钥是标准 Ed25519 公钥。您可以使用 @privy-io/server-auth 库或使用第三方库来管理令牌…" at bounding box center [768, 132] width 581 height 40
copy font "验证密钥是标准 Ed25519 公钥"
drag, startPoint x: 479, startPoint y: 383, endPoint x: 896, endPoint y: 398, distance: 417.3
click at [896, 152] on font "访问令牌是标准 ES256 JWT ，验证密钥是标准 Ed25519 公钥。您可以使用 @privy-io/server-auth 库或使用第三方库来管理令牌…" at bounding box center [768, 132] width 581 height 40
